Goal: Task Accomplishment & Management: Use online tool/utility

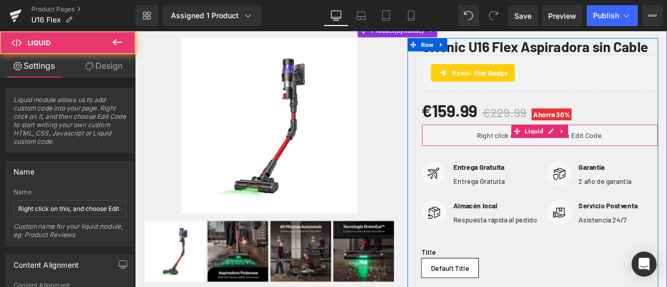
click at [568, 168] on div "Liquid" at bounding box center [615, 155] width 280 height 26
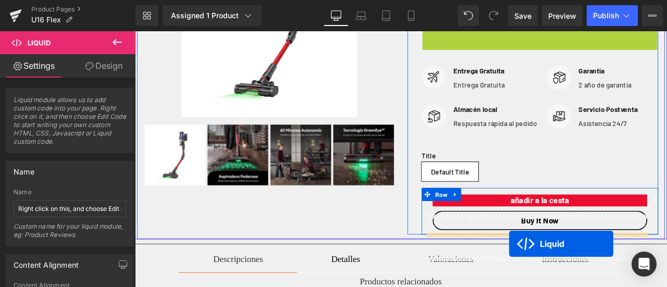
scroll to position [260, 0]
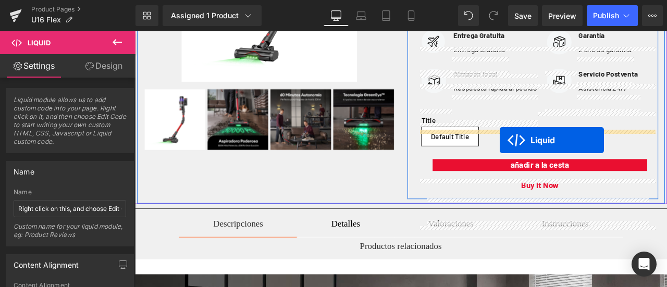
drag, startPoint x: 581, startPoint y: 168, endPoint x: 567, endPoint y: 160, distance: 15.8
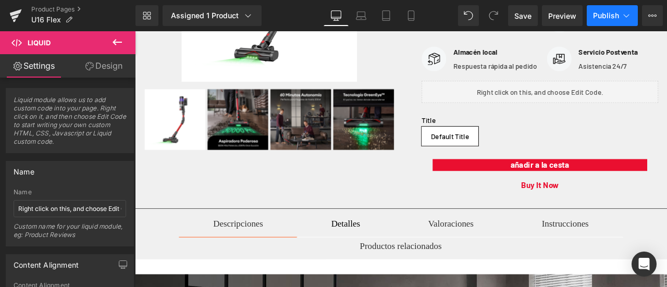
click at [604, 18] on span "Publish" at bounding box center [606, 15] width 26 height 8
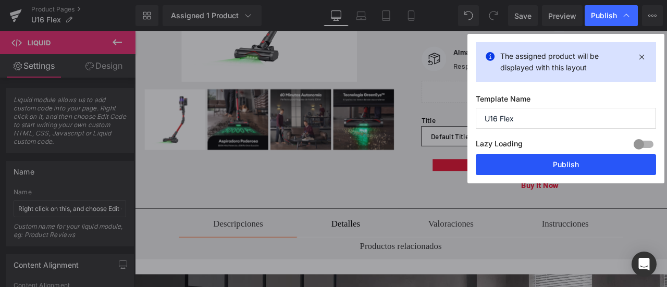
drag, startPoint x: 551, startPoint y: 165, endPoint x: 430, endPoint y: 155, distance: 121.3
click at [551, 165] on button "Publish" at bounding box center [566, 164] width 180 height 21
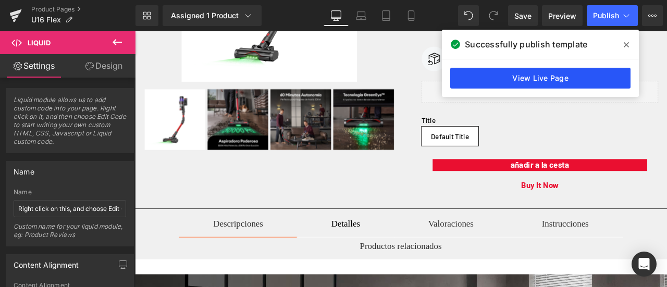
click at [544, 78] on link "View Live Page" at bounding box center [540, 78] width 180 height 21
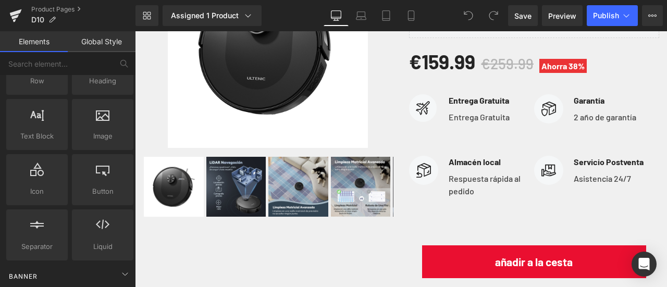
scroll to position [104, 0]
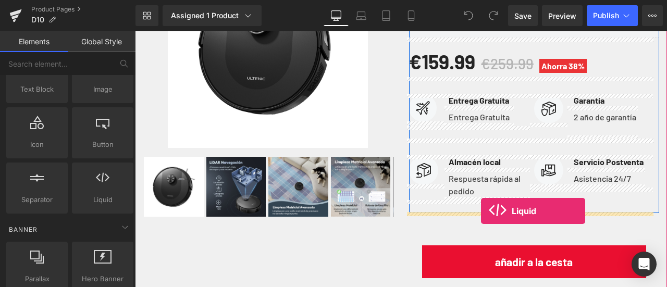
drag, startPoint x: 229, startPoint y: 216, endPoint x: 481, endPoint y: 211, distance: 252.2
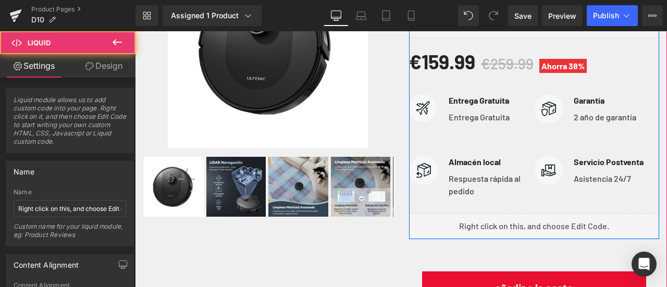
click at [543, 222] on div "Liquid" at bounding box center [534, 226] width 251 height 26
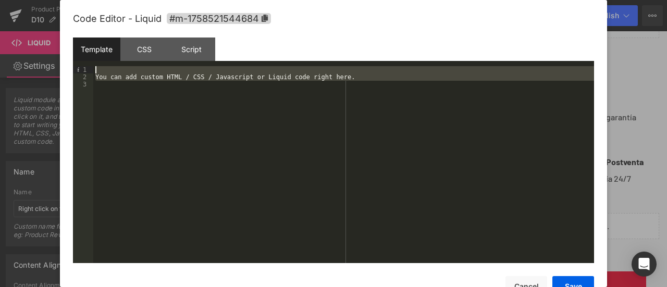
drag, startPoint x: 234, startPoint y: 140, endPoint x: 17, endPoint y: 60, distance: 231.6
click at [18, 60] on body "Liquid You are previewing how the will restyle your page. You can not edit Elem…" at bounding box center [333, 143] width 667 height 287
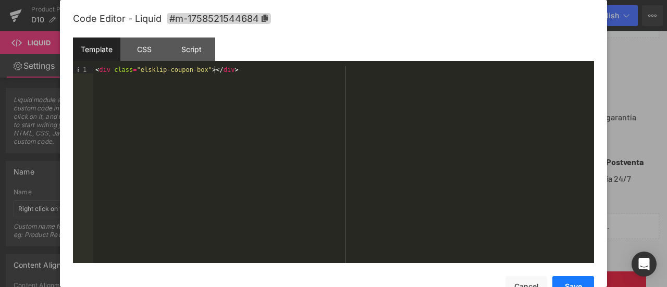
click at [562, 282] on button "Save" at bounding box center [573, 286] width 42 height 21
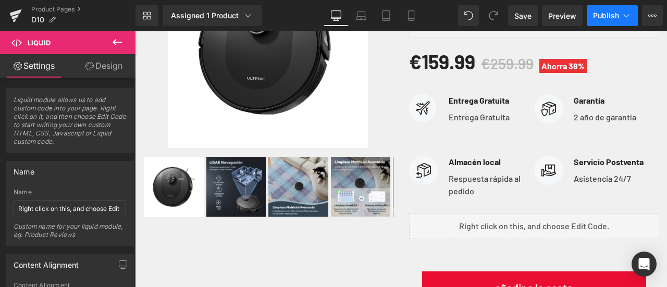
click at [598, 19] on span "Publish" at bounding box center [606, 15] width 26 height 8
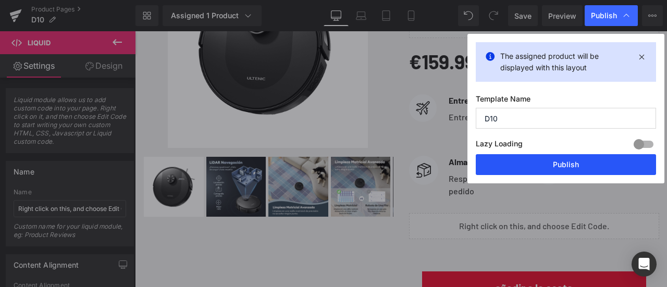
click at [570, 162] on button "Publish" at bounding box center [566, 164] width 180 height 21
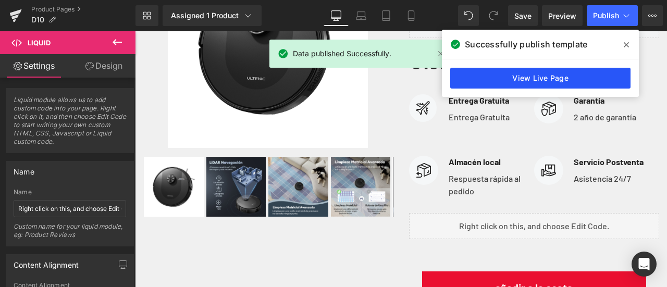
click at [552, 81] on link "View Live Page" at bounding box center [540, 78] width 180 height 21
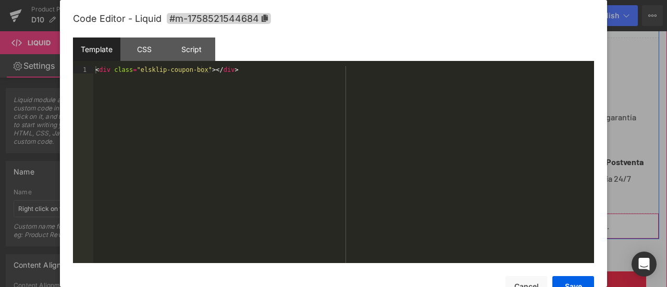
click at [544, 221] on div "Liquid" at bounding box center [534, 226] width 251 height 26
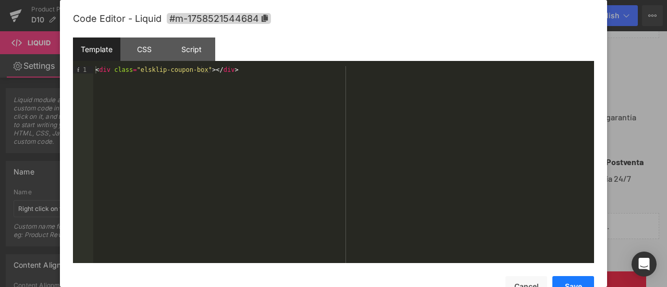
click at [565, 280] on button "Save" at bounding box center [573, 286] width 42 height 21
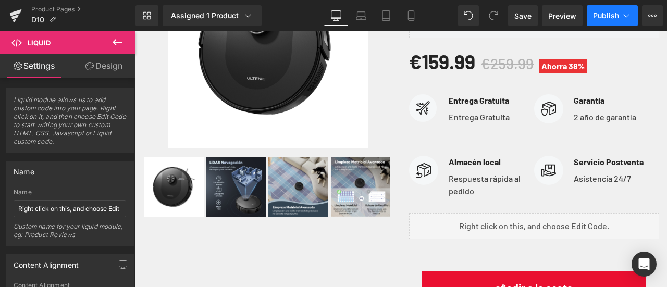
click at [613, 11] on button "Publish" at bounding box center [612, 15] width 51 height 21
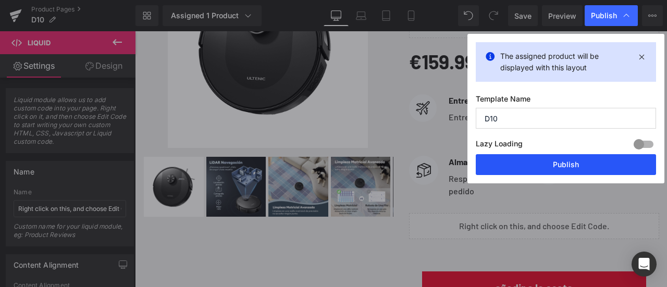
click at [551, 163] on button "Publish" at bounding box center [566, 164] width 180 height 21
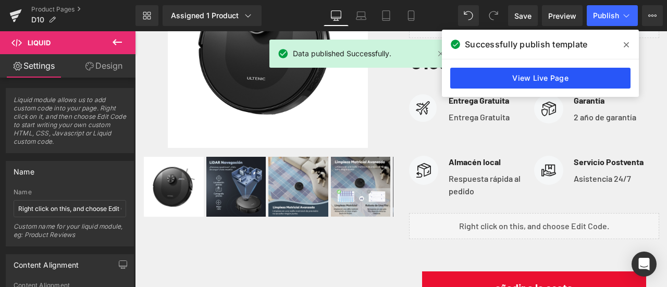
click at [529, 76] on link "View Live Page" at bounding box center [540, 78] width 180 height 21
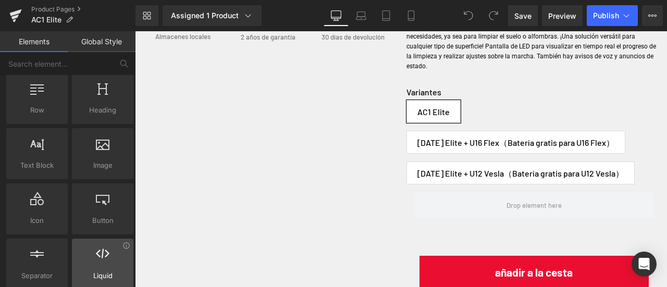
scroll to position [52, 0]
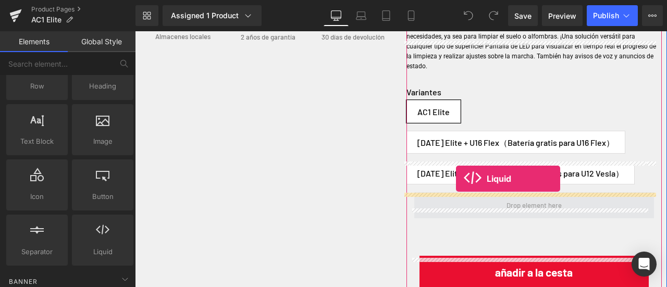
drag, startPoint x: 255, startPoint y: 256, endPoint x: 456, endPoint y: 179, distance: 215.1
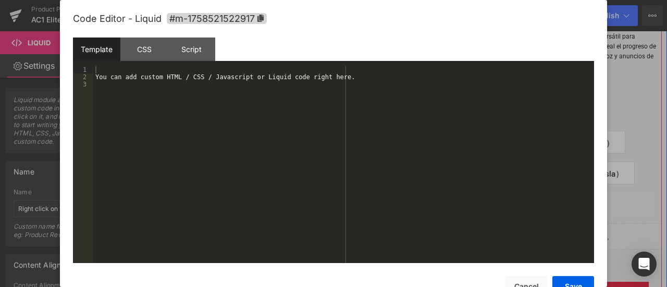
click at [543, 223] on div "Liquid" at bounding box center [534, 236] width 256 height 26
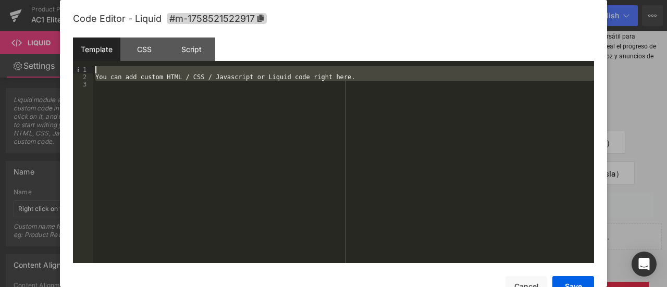
drag, startPoint x: 343, startPoint y: 87, endPoint x: 46, endPoint y: 41, distance: 300.5
click at [46, 41] on body "Liquid You are previewing how the will restyle your page. You can not edit Elem…" at bounding box center [333, 143] width 667 height 287
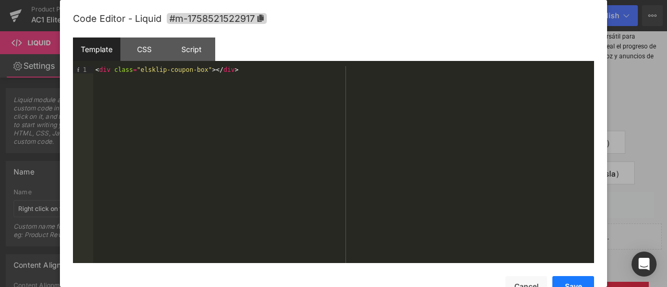
click at [582, 279] on button "Save" at bounding box center [573, 286] width 42 height 21
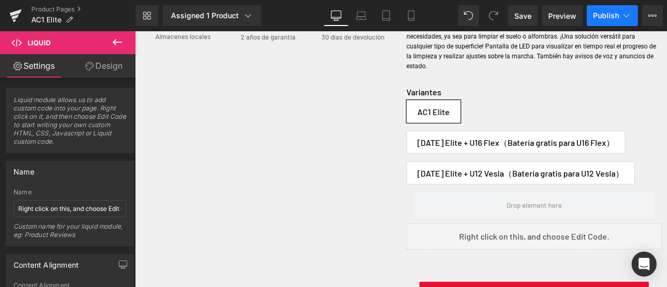
click at [613, 11] on span "Publish" at bounding box center [606, 15] width 26 height 8
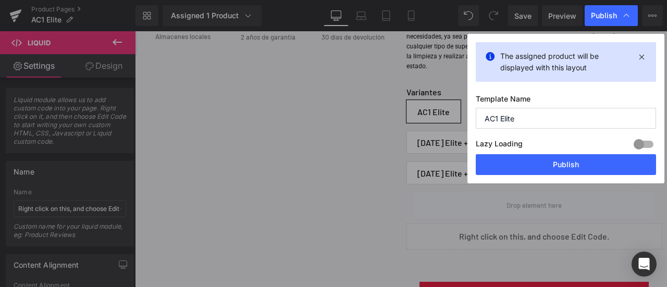
click at [566, 151] on div "Lazy Loading Build Upgrade plan to unlock" at bounding box center [566, 145] width 180 height 17
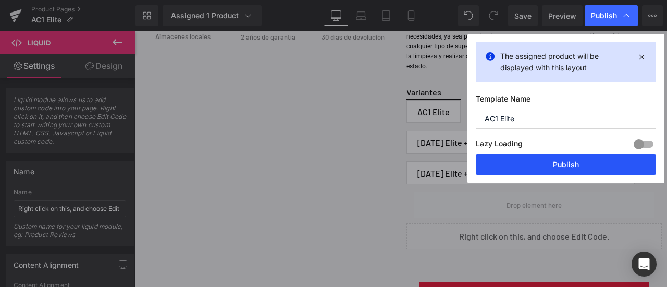
click at [568, 160] on button "Publish" at bounding box center [566, 164] width 180 height 21
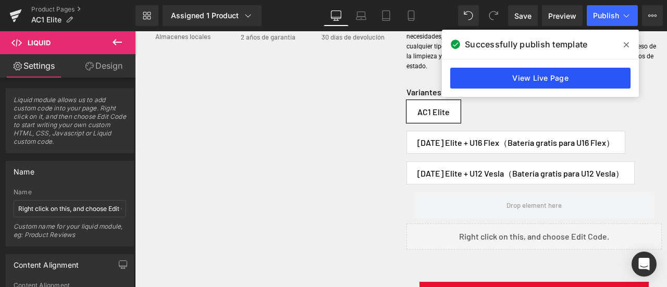
click at [552, 78] on link "View Live Page" at bounding box center [540, 78] width 180 height 21
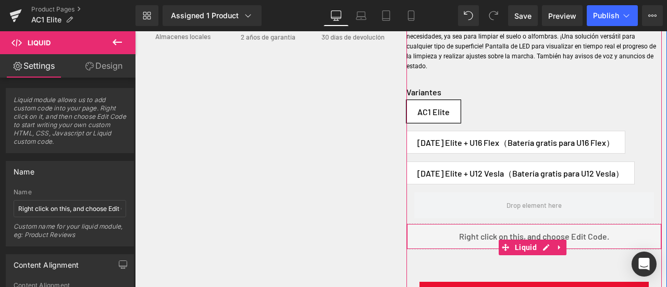
click at [523, 223] on div "Liquid" at bounding box center [534, 236] width 256 height 26
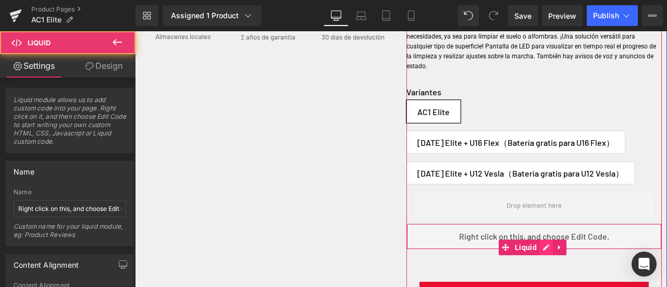
click at [543, 223] on div "Liquid" at bounding box center [534, 236] width 256 height 26
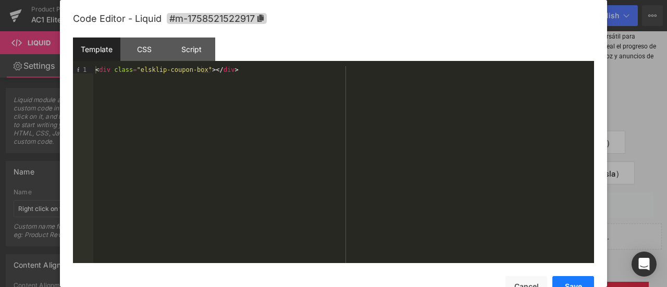
click at [561, 281] on button "Save" at bounding box center [573, 286] width 42 height 21
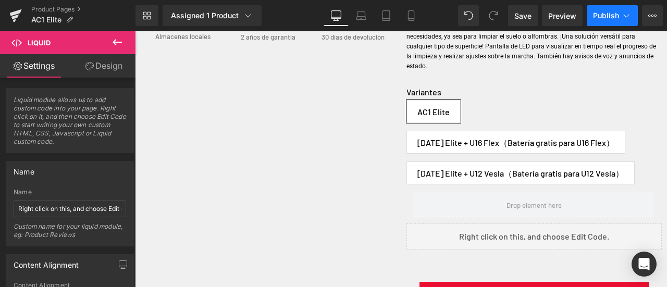
click at [604, 20] on button "Publish" at bounding box center [612, 15] width 51 height 21
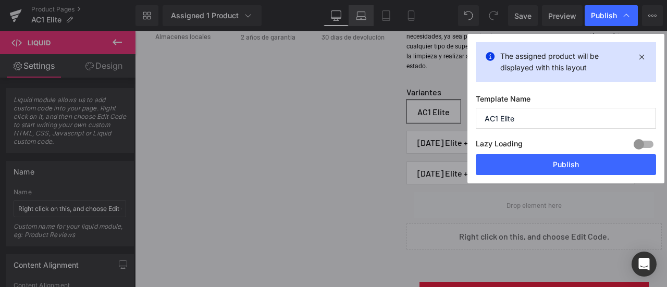
drag, startPoint x: 531, startPoint y: 161, endPoint x: 341, endPoint y: 6, distance: 245.5
click at [532, 161] on button "Publish" at bounding box center [566, 164] width 180 height 21
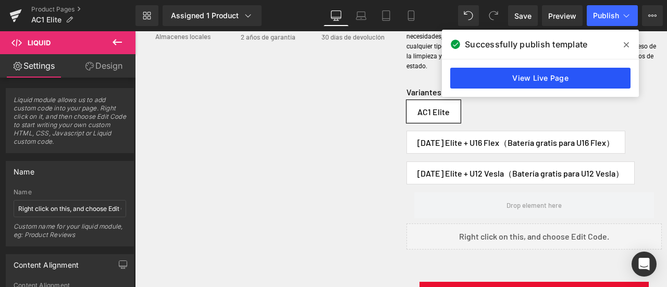
click at [581, 78] on link "View Live Page" at bounding box center [540, 78] width 180 height 21
